Goal: Task Accomplishment & Management: Use online tool/utility

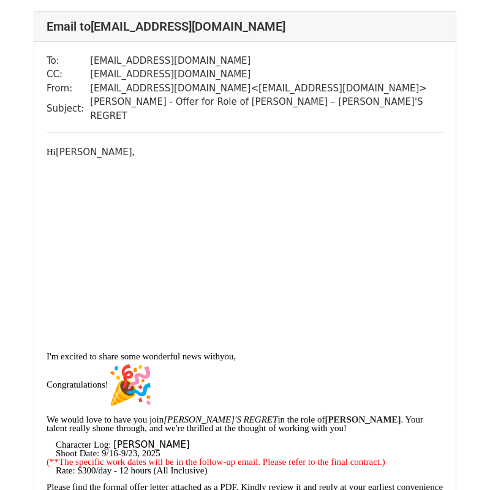
scroll to position [1501, 0]
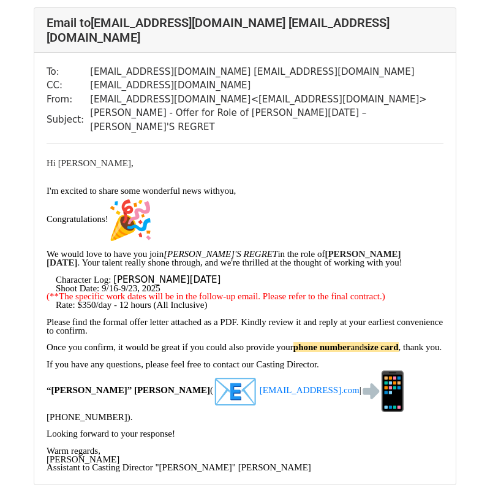
scroll to position [94, 0]
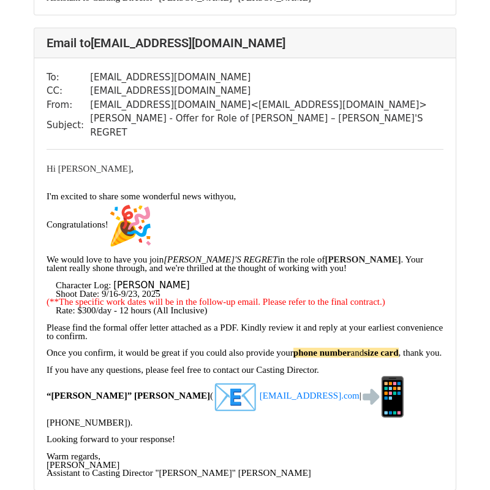
scroll to position [1102, 0]
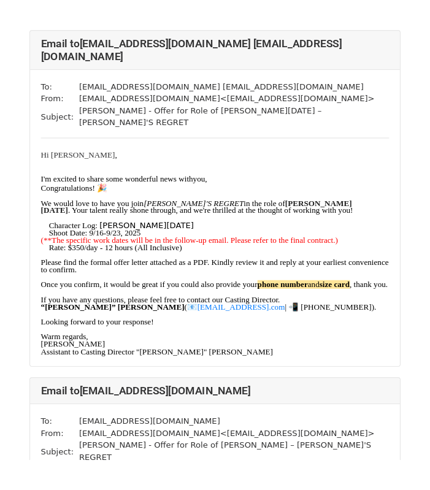
scroll to position [92, 0]
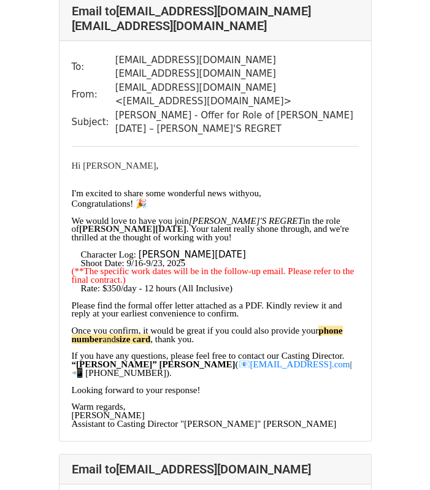
click at [230, 224] on span ". Your talent really shone through, and we're thrilled at the thought of workin…" at bounding box center [210, 233] width 277 height 18
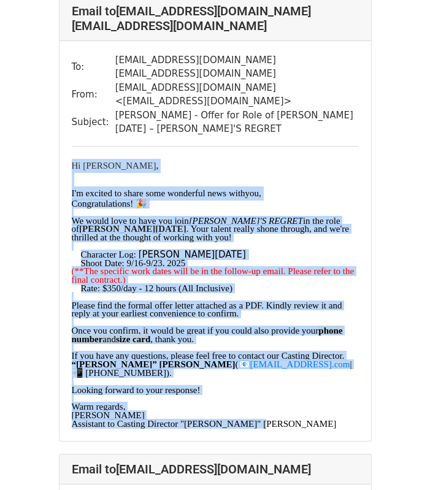
drag, startPoint x: 72, startPoint y: 148, endPoint x: 277, endPoint y: 436, distance: 352.9
click at [277, 436] on div "To: Lukebreweractor@gmail.com Thelonestarmanagement@gmail.com From: skyewang072…" at bounding box center [214, 241] width 311 height 400
copy div "Hi Luke , I'm excited to share some wonderful news with you, Congratulations! 🎉…"
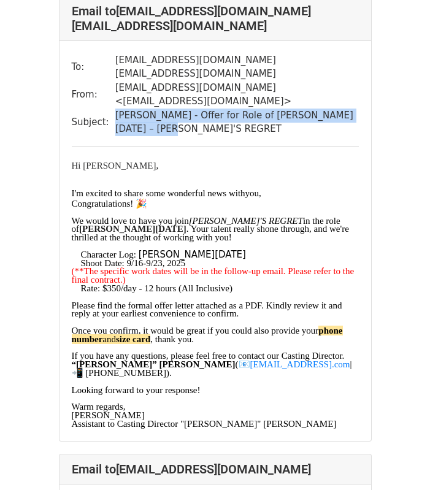
drag, startPoint x: 159, startPoint y: 117, endPoint x: 111, endPoint y: 104, distance: 50.3
click at [111, 108] on tr "Subject: Luke Brewer - Offer for Role of Mario Dano – CAROLE'S REGRET" at bounding box center [215, 122] width 287 height 28
copy tr "[PERSON_NAME] - Offer for Role of [PERSON_NAME][DATE] – [PERSON_NAME]'S REGRET"
drag, startPoint x: 112, startPoint y: 58, endPoint x: 273, endPoint y: 73, distance: 161.3
click at [273, 73] on td "Lukebreweractor@gmail.com Thelonestarmanagement@gmail.com" at bounding box center [236, 67] width 243 height 28
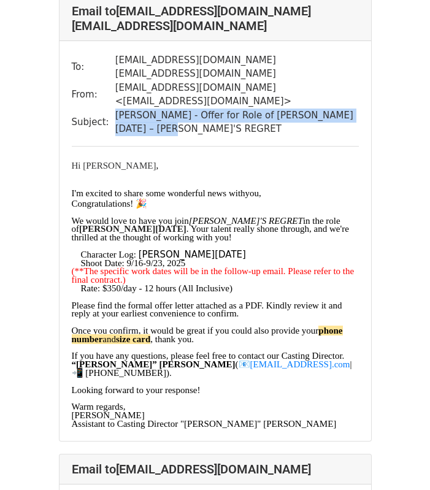
copy td "Lukebreweractor@gmail.com Thelonestarmanagement@gmail.com"
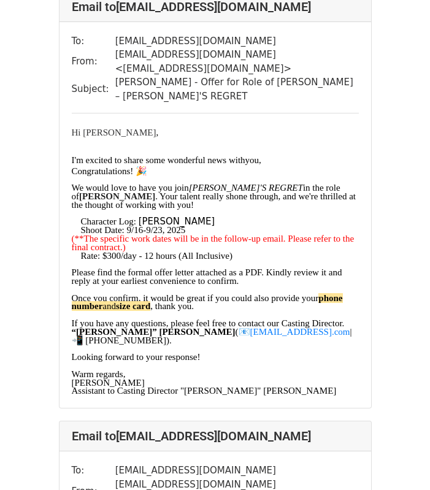
scroll to position [534, 0]
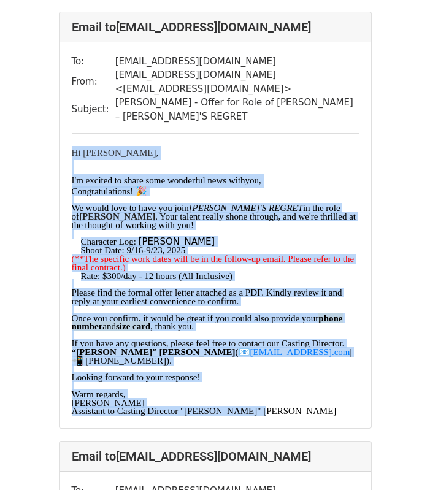
drag, startPoint x: 72, startPoint y: 144, endPoint x: 268, endPoint y: 418, distance: 337.3
click at [268, 416] on div "Hi Alexis , I'm excited to share some wonderful news with you, Congratulations!…" at bounding box center [215, 281] width 287 height 270
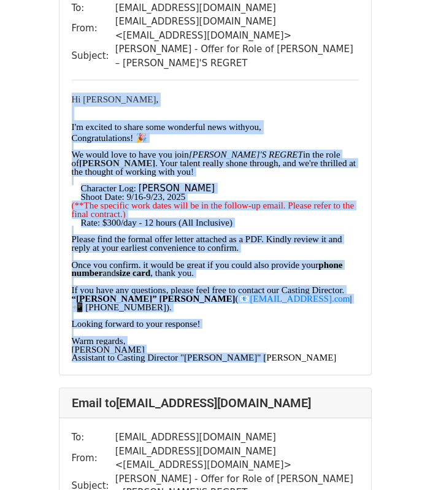
scroll to position [611, 0]
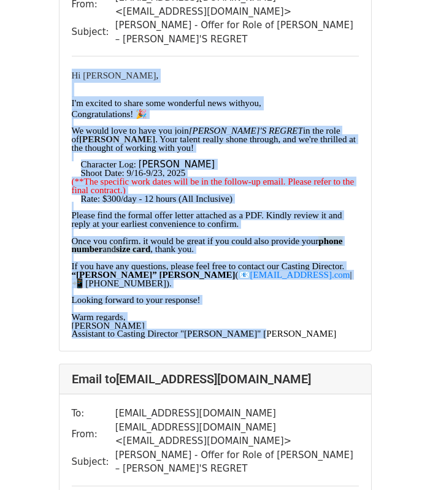
copy div "Hi Alexis , I'm excited to share some wonderful news with you, Congratulations!…"
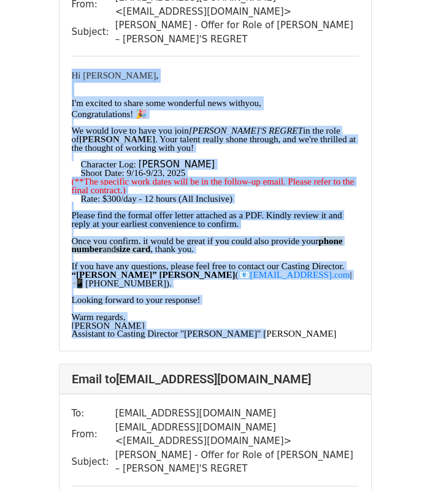
scroll to position [597, 0]
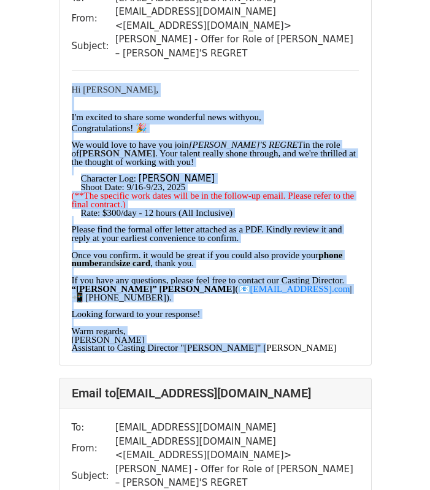
click at [198, 112] on font "I'm excited to share some wonderful news with you," at bounding box center [166, 117] width 189 height 10
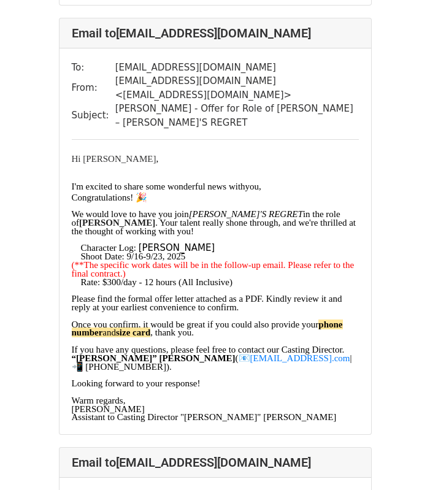
scroll to position [519, 0]
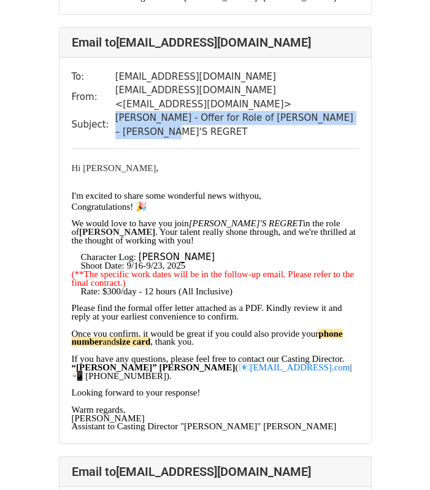
drag, startPoint x: 154, startPoint y: 124, endPoint x: 115, endPoint y: 112, distance: 41.5
click at [115, 112] on td "[PERSON_NAME] - Offer for Role of [PERSON_NAME] – [PERSON_NAME]'S REGRET" at bounding box center [236, 125] width 243 height 28
copy td "[PERSON_NAME] - Offer for Role of [PERSON_NAME] – [PERSON_NAME]'S REGRET"
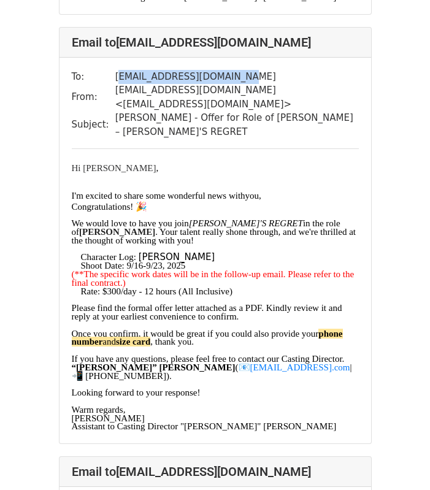
drag, startPoint x: 115, startPoint y: 80, endPoint x: 240, endPoint y: 84, distance: 125.1
click at [240, 83] on td "[EMAIL_ADDRESS][DOMAIN_NAME]" at bounding box center [236, 77] width 243 height 14
click at [235, 82] on td "[EMAIL_ADDRESS][DOMAIN_NAME]" at bounding box center [236, 77] width 243 height 14
drag, startPoint x: 229, startPoint y: 79, endPoint x: 110, endPoint y: 81, distance: 118.3
click at [110, 80] on tr "To: Alexisschrepple@gmail.com" at bounding box center [215, 77] width 287 height 14
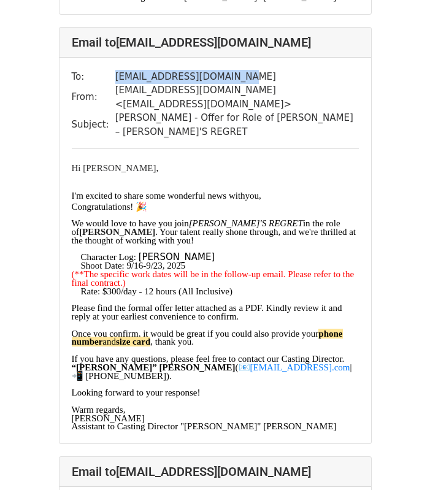
copy tr "[EMAIL_ADDRESS][DOMAIN_NAME]"
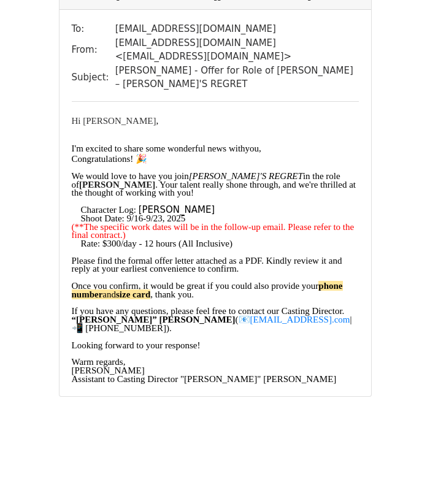
scroll to position [981, 0]
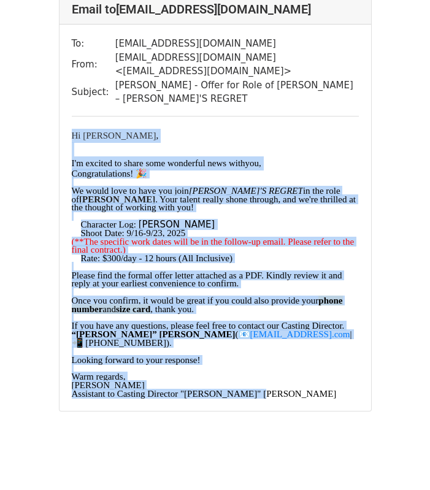
drag, startPoint x: 72, startPoint y: 129, endPoint x: 268, endPoint y: 407, distance: 340.0
click at [268, 398] on div "Hi Rebecca , I'm excited to share some wonderful news with you, Congratulations…" at bounding box center [215, 264] width 287 height 270
copy div "Hi Rebecca , I'm excited to share some wonderful news with you, Congratulations…"
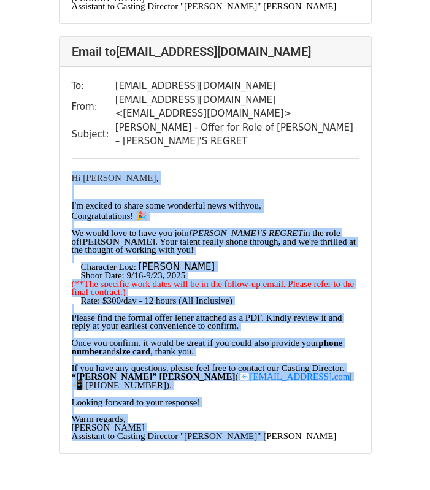
scroll to position [929, 0]
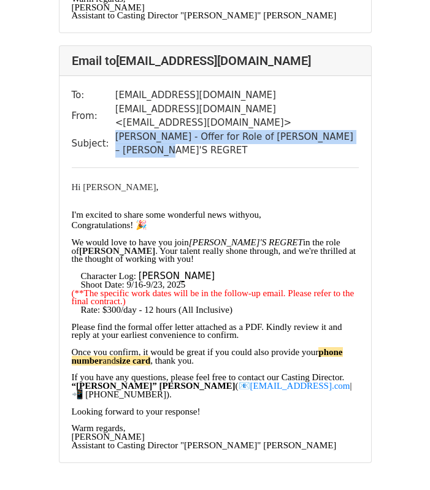
drag, startPoint x: 153, startPoint y: 143, endPoint x: 114, endPoint y: 129, distance: 41.1
click at [115, 130] on td "[PERSON_NAME] - Offer for Role of [PERSON_NAME] – [PERSON_NAME]'S REGRET" at bounding box center [236, 144] width 243 height 28
copy td "[PERSON_NAME] - Offer for Role of [PERSON_NAME] – [PERSON_NAME]'S REGRET"
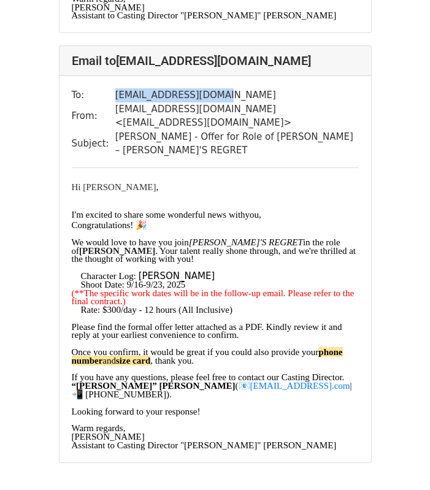
drag, startPoint x: 114, startPoint y: 102, endPoint x: 240, endPoint y: 104, distance: 125.7
click at [240, 102] on td "[EMAIL_ADDRESS][DOMAIN_NAME]" at bounding box center [236, 95] width 243 height 14
copy td "[EMAIL_ADDRESS][DOMAIN_NAME]"
